Goal: Information Seeking & Learning: Find specific page/section

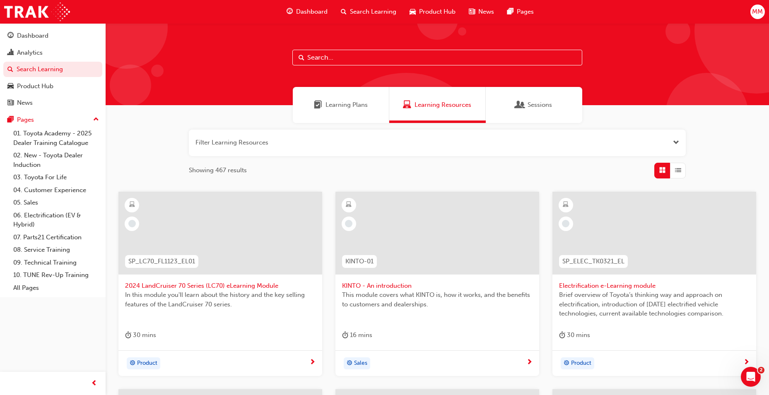
click at [537, 103] on span "Sessions" at bounding box center [539, 105] width 24 height 10
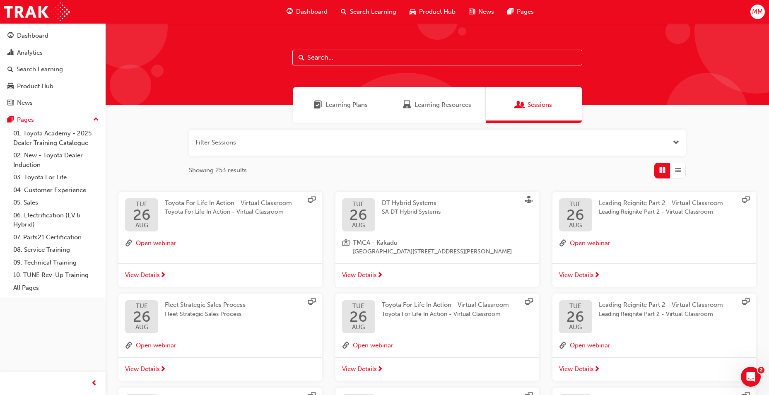
click at [373, 137] on button "button" at bounding box center [437, 143] width 497 height 26
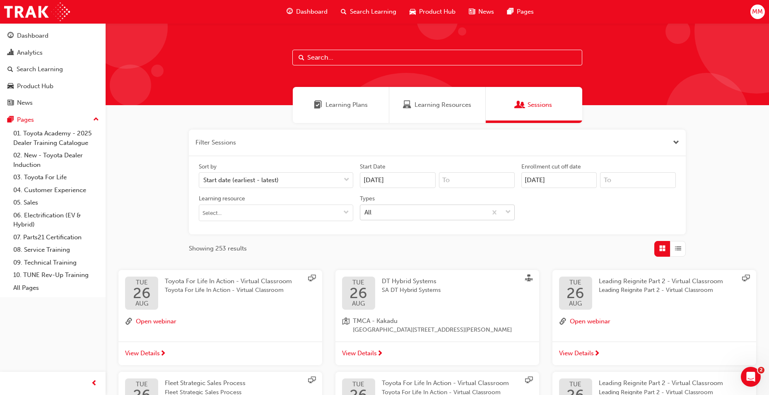
click at [394, 213] on div "All" at bounding box center [423, 212] width 126 height 14
click at [365, 213] on input "Types All" at bounding box center [364, 211] width 1 height 7
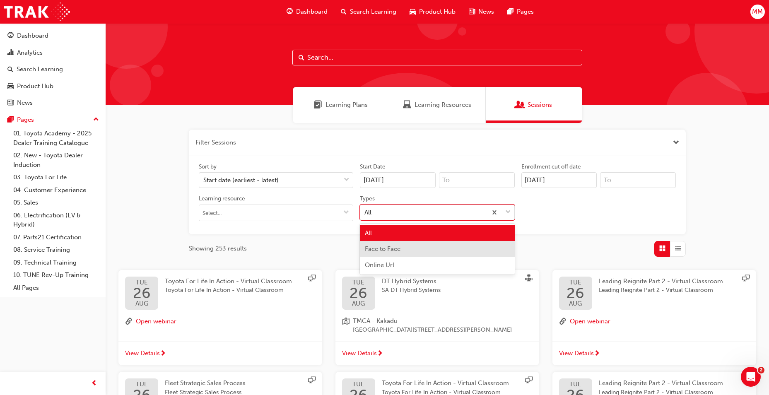
click at [397, 245] on span "Face to Face" at bounding box center [383, 248] width 36 height 7
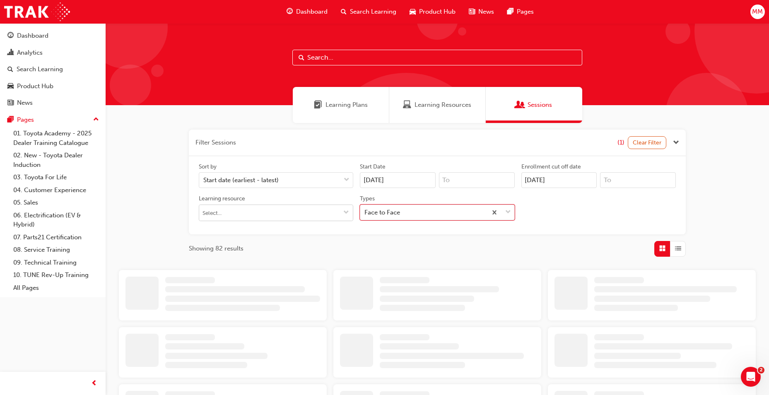
click at [256, 213] on input "Learning resource" at bounding box center [276, 213] width 154 height 16
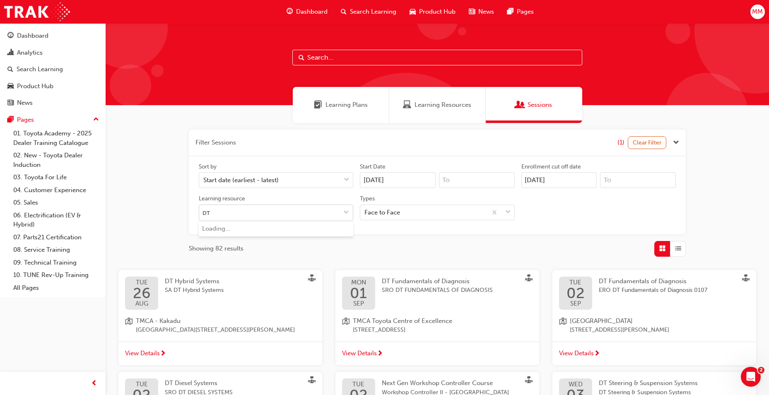
type input "DT h"
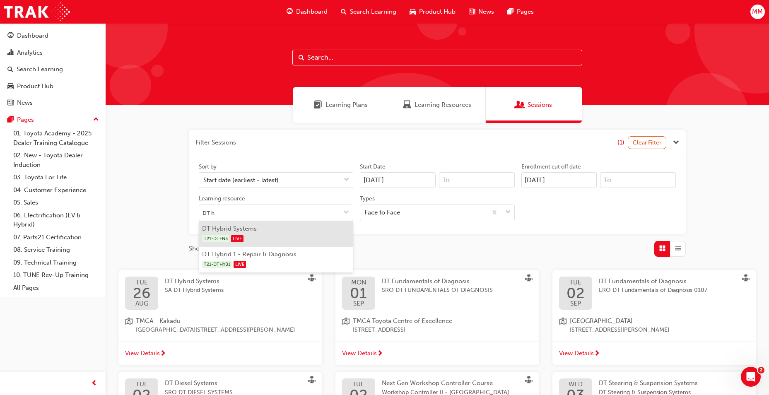
click at [261, 232] on li "DT Hybrid Systems T21-DTEN3 LIVE" at bounding box center [276, 234] width 154 height 26
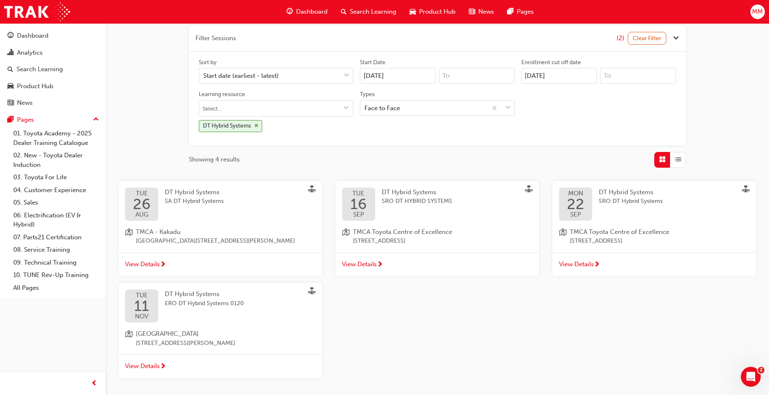
scroll to position [124, 0]
